Goal: Find specific page/section: Find specific page/section

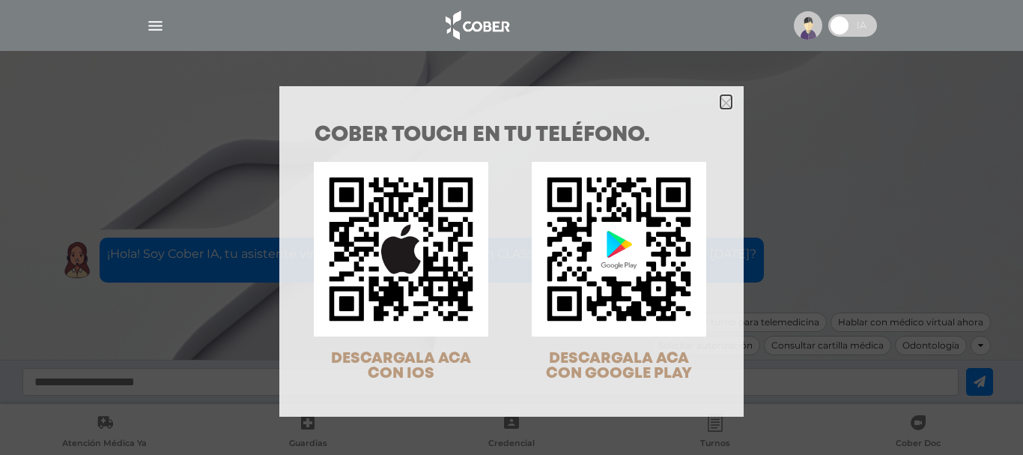
click at [721, 104] on icon "Close" at bounding box center [726, 102] width 11 height 11
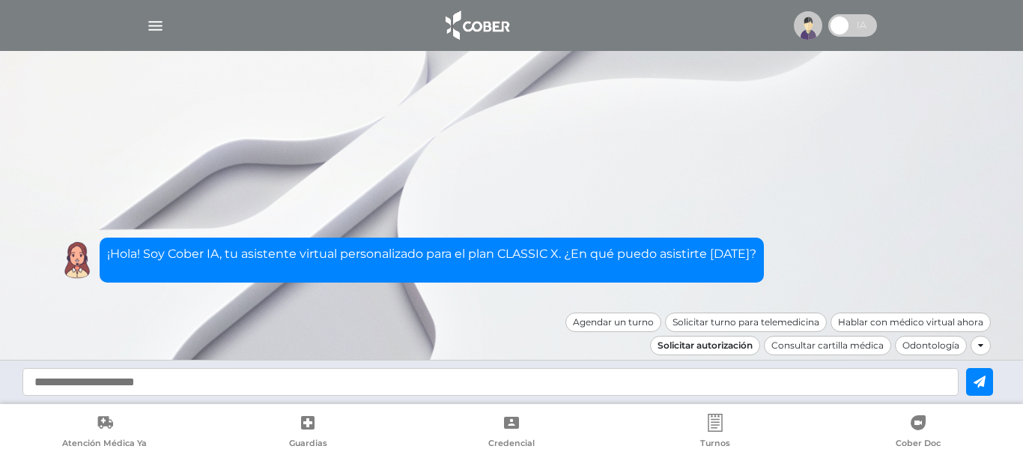
click at [672, 346] on div "Solicitar autorización" at bounding box center [705, 345] width 110 height 19
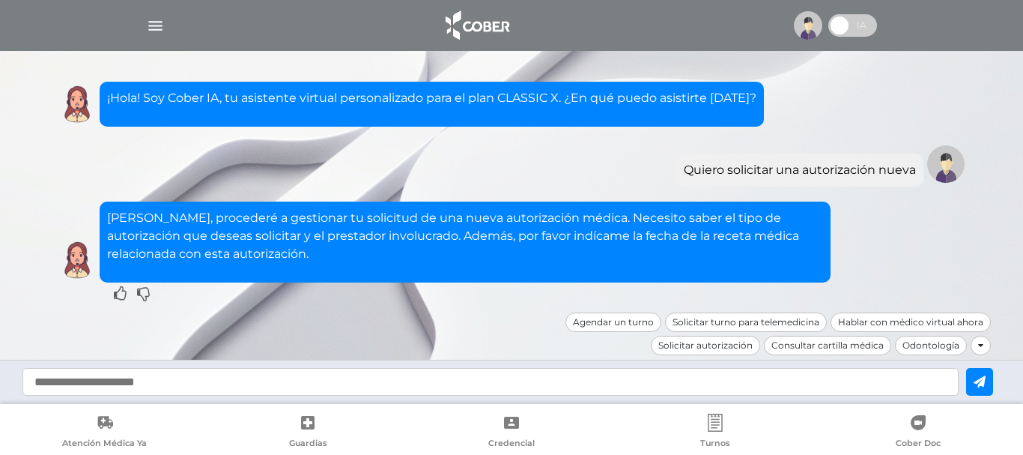
click at [0, 402] on div at bounding box center [511, 382] width 1023 height 44
click at [150, 25] on img "button" at bounding box center [155, 25] width 19 height 19
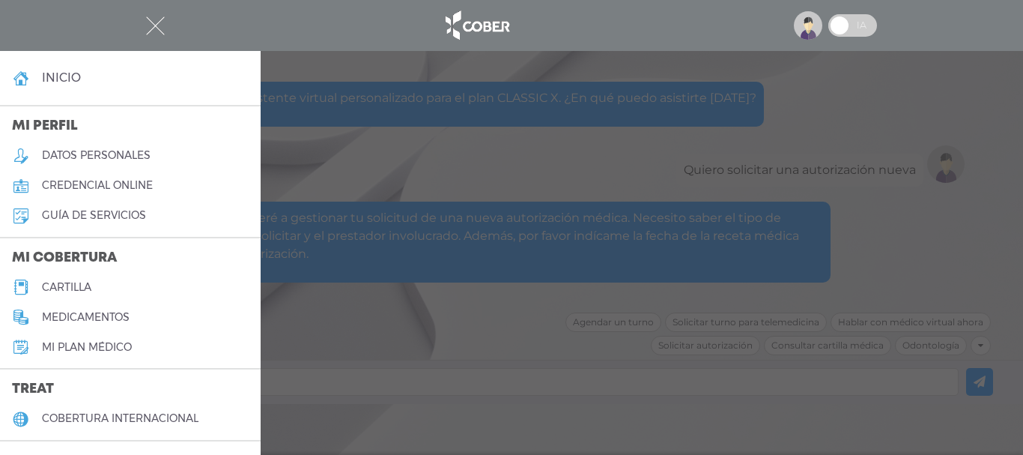
click at [70, 291] on h5 "cartilla" at bounding box center [66, 287] width 49 height 13
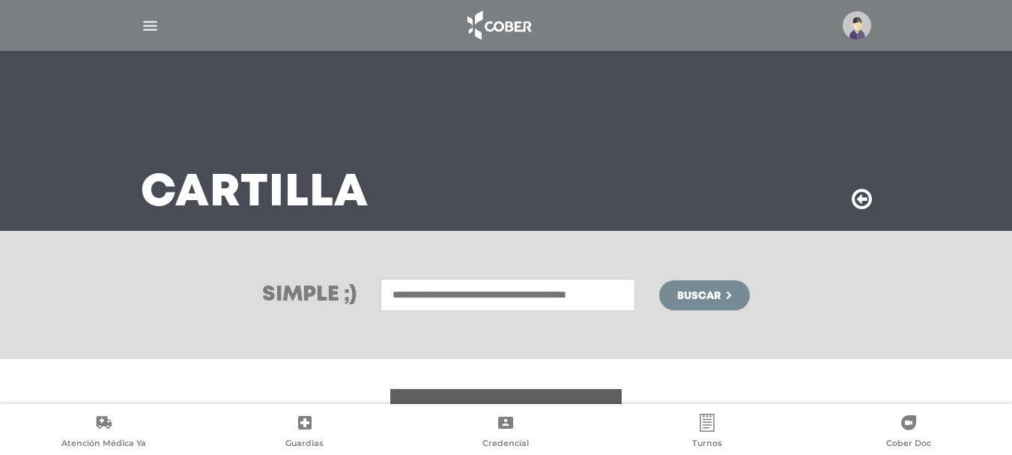
click at [482, 290] on input "text" at bounding box center [508, 295] width 255 height 32
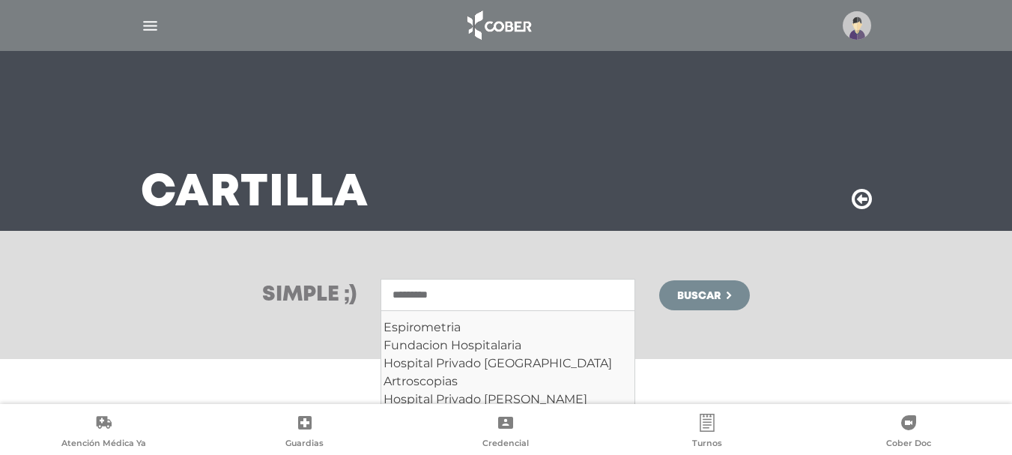
click at [728, 342] on div "Simple ;) ********* Espirometria Fundacion Hospitalaria Hospital Privado Nuestr…" at bounding box center [506, 295] width 1012 height 128
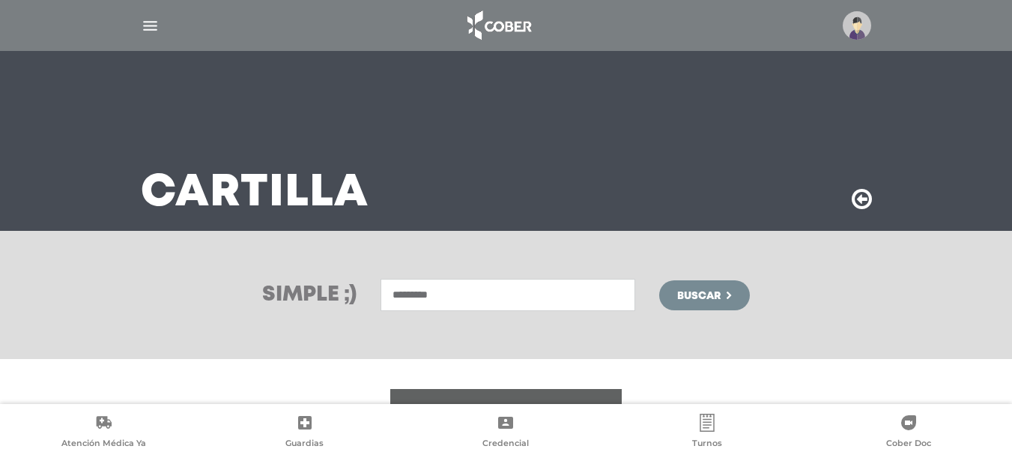
drag, startPoint x: 512, startPoint y: 291, endPoint x: 311, endPoint y: 291, distance: 201.5
click at [311, 291] on div "Simple ;) ********* Espirometria Fundacion Hospitalaria Hospital Privado Nuestr…" at bounding box center [506, 295] width 767 height 32
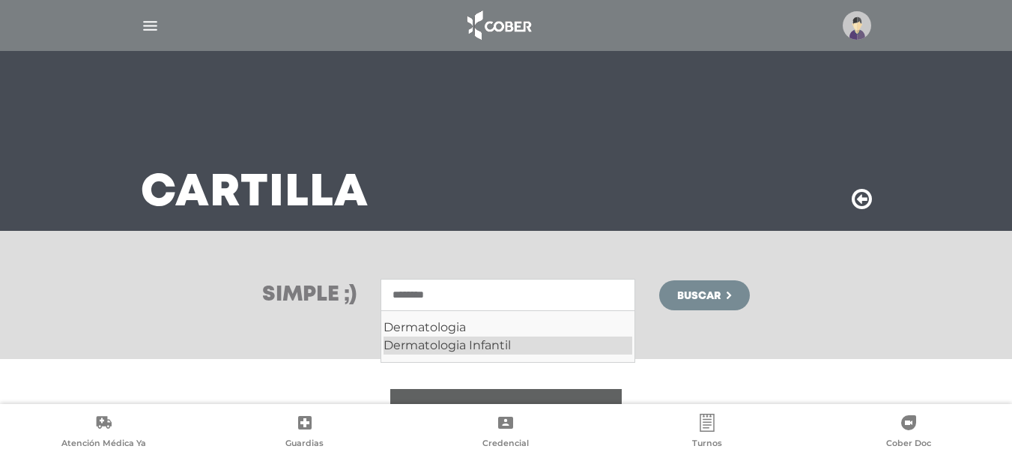
click at [524, 339] on div "Dermatologia Infantil" at bounding box center [508, 345] width 249 height 18
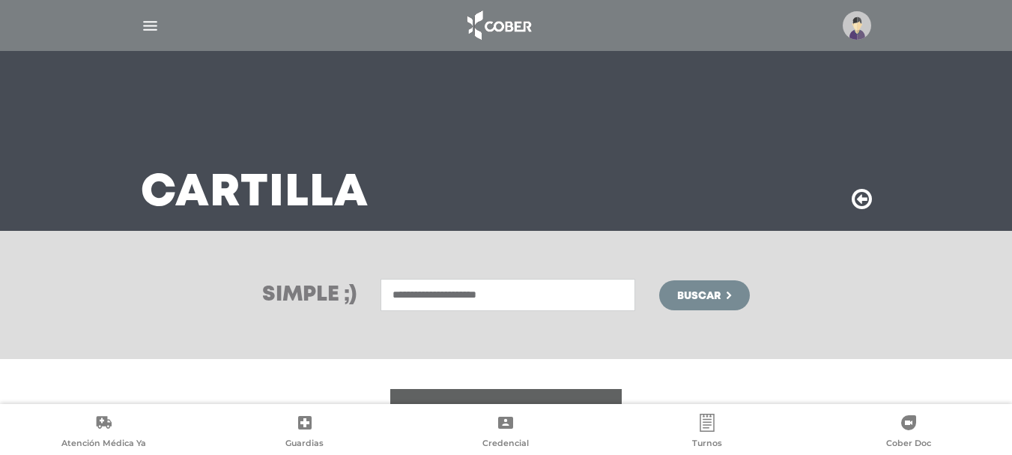
type input "**********"
click at [695, 294] on span "Buscar" at bounding box center [698, 296] width 43 height 10
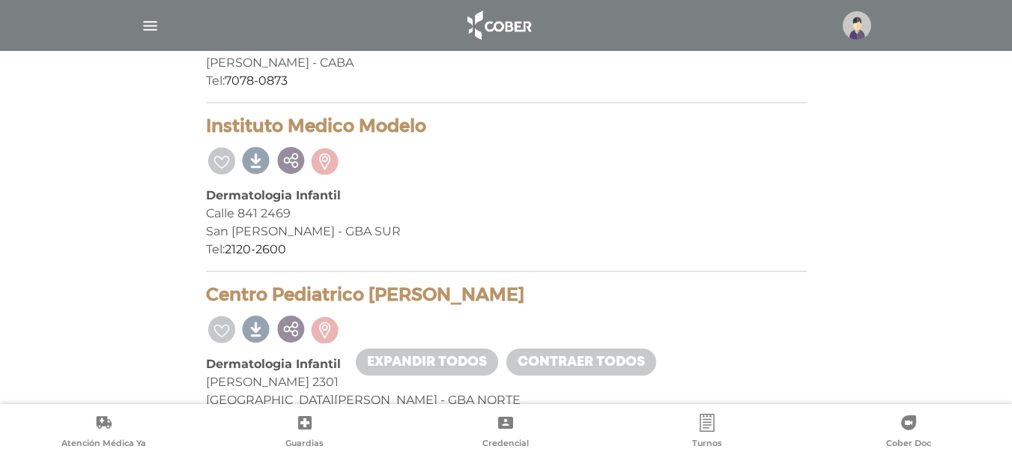
scroll to position [790, 0]
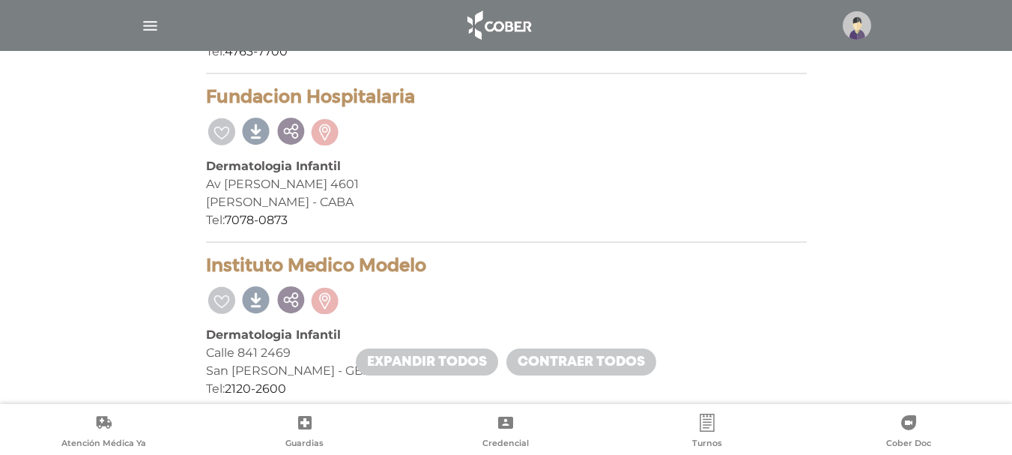
click at [142, 16] on img "button" at bounding box center [150, 25] width 19 height 19
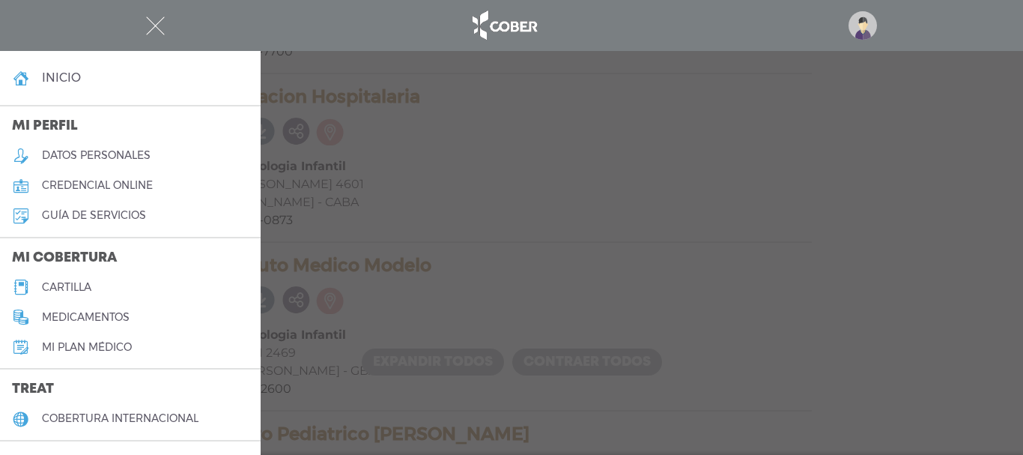
click at [100, 184] on h5 "credencial online" at bounding box center [97, 185] width 111 height 13
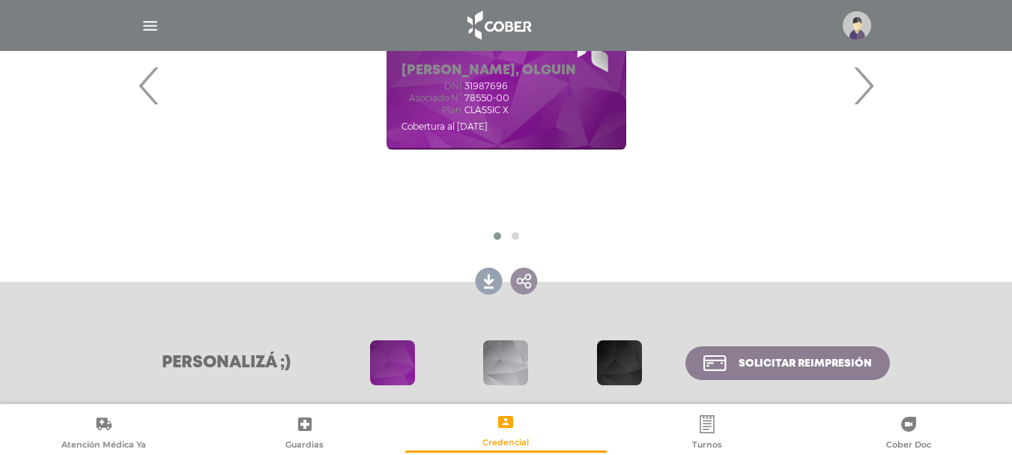
scroll to position [300, 0]
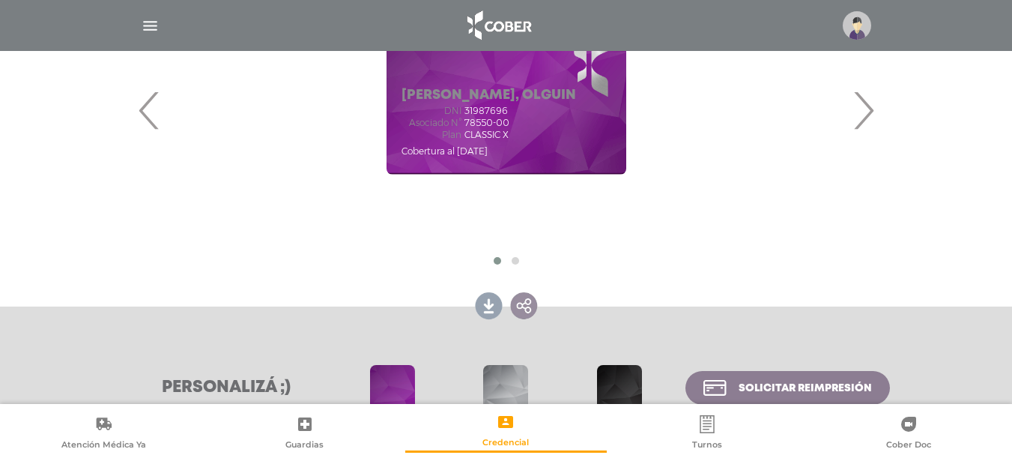
click at [870, 115] on span "›" at bounding box center [863, 110] width 29 height 81
